Goal: Find specific page/section: Find specific page/section

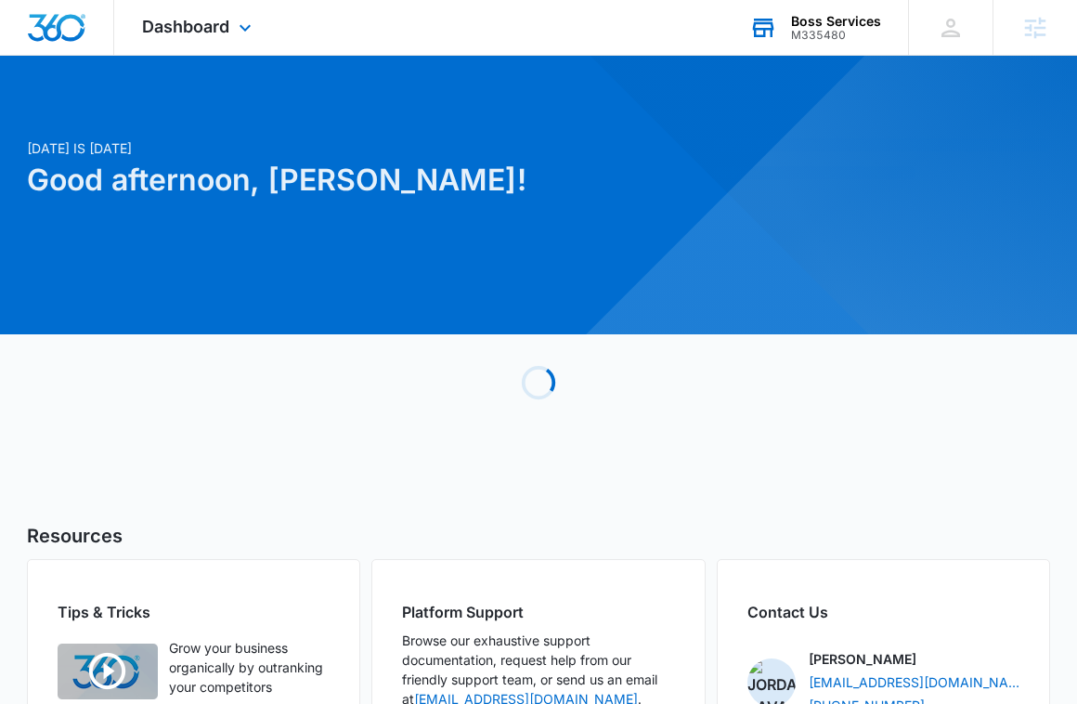
click at [848, 29] on div "M335480" at bounding box center [836, 35] width 90 height 13
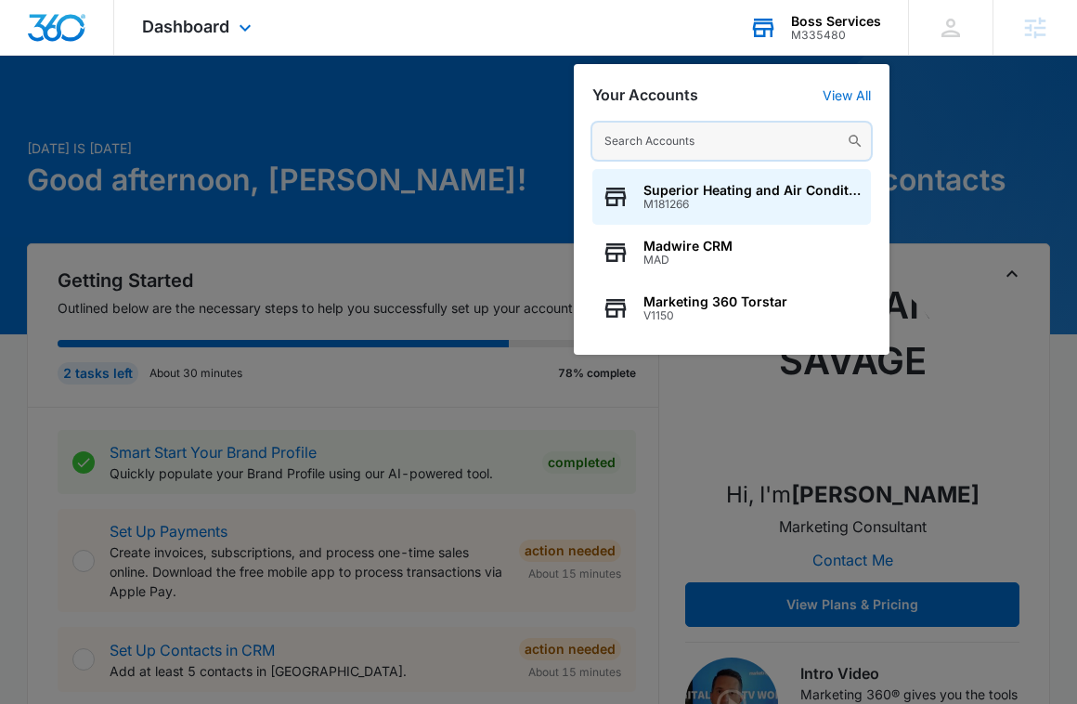
click at [777, 141] on input "text" at bounding box center [732, 141] width 279 height 37
paste input "M54454"
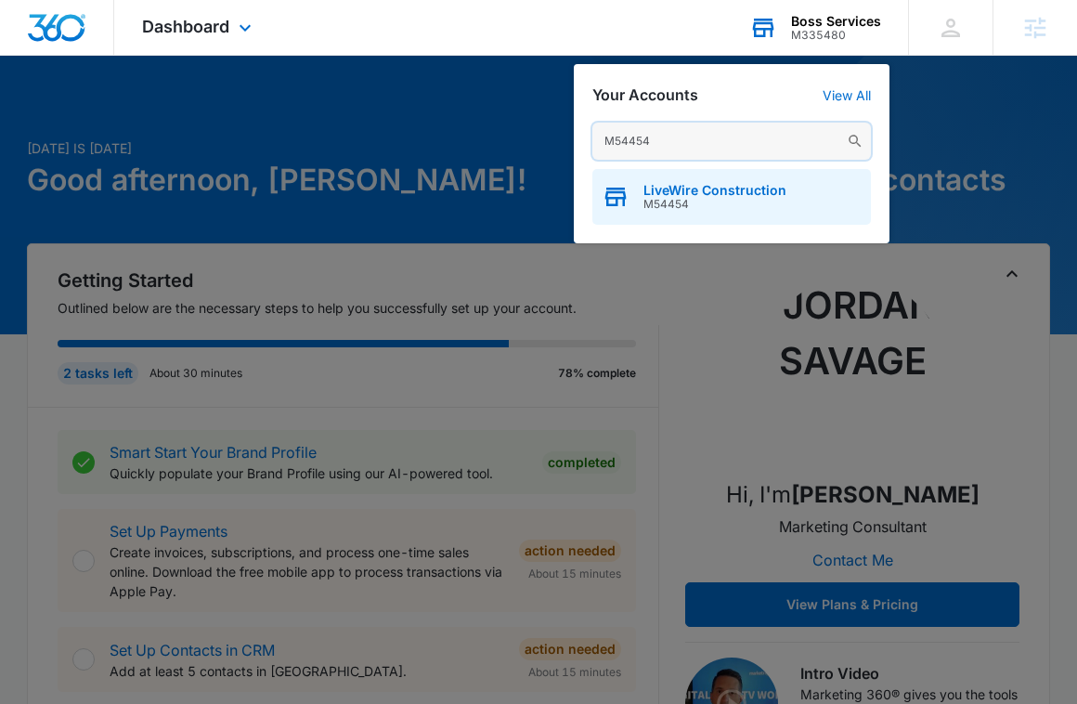
type input "M54454"
click at [738, 209] on span "M54454" at bounding box center [715, 204] width 143 height 13
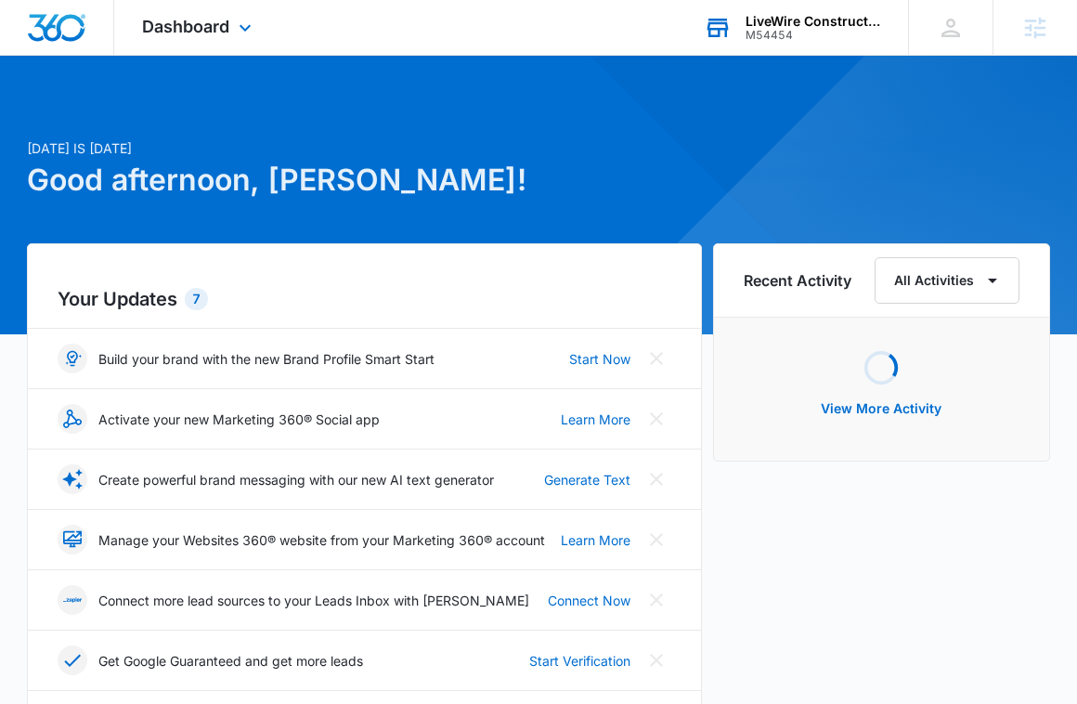
click at [233, 31] on div "Dashboard Apps Reputation Websites Forms CRM Email Social Content Ads Intellige…" at bounding box center [199, 27] width 170 height 55
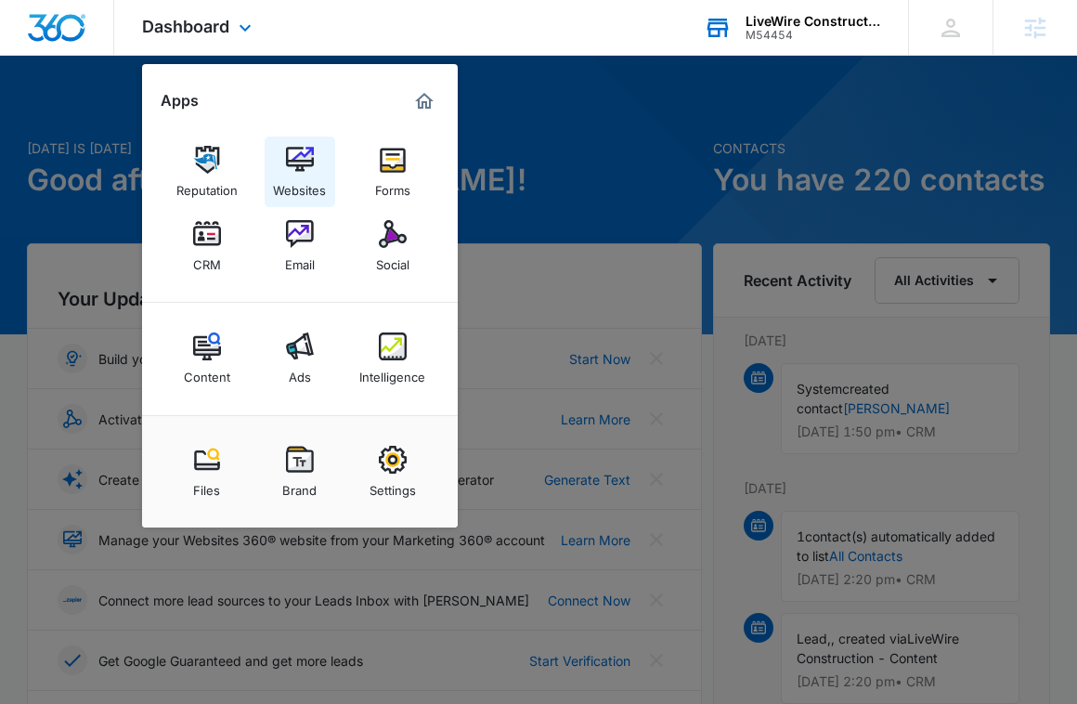
click at [303, 175] on div "Websites" at bounding box center [299, 186] width 53 height 24
